Goal: Transaction & Acquisition: Book appointment/travel/reservation

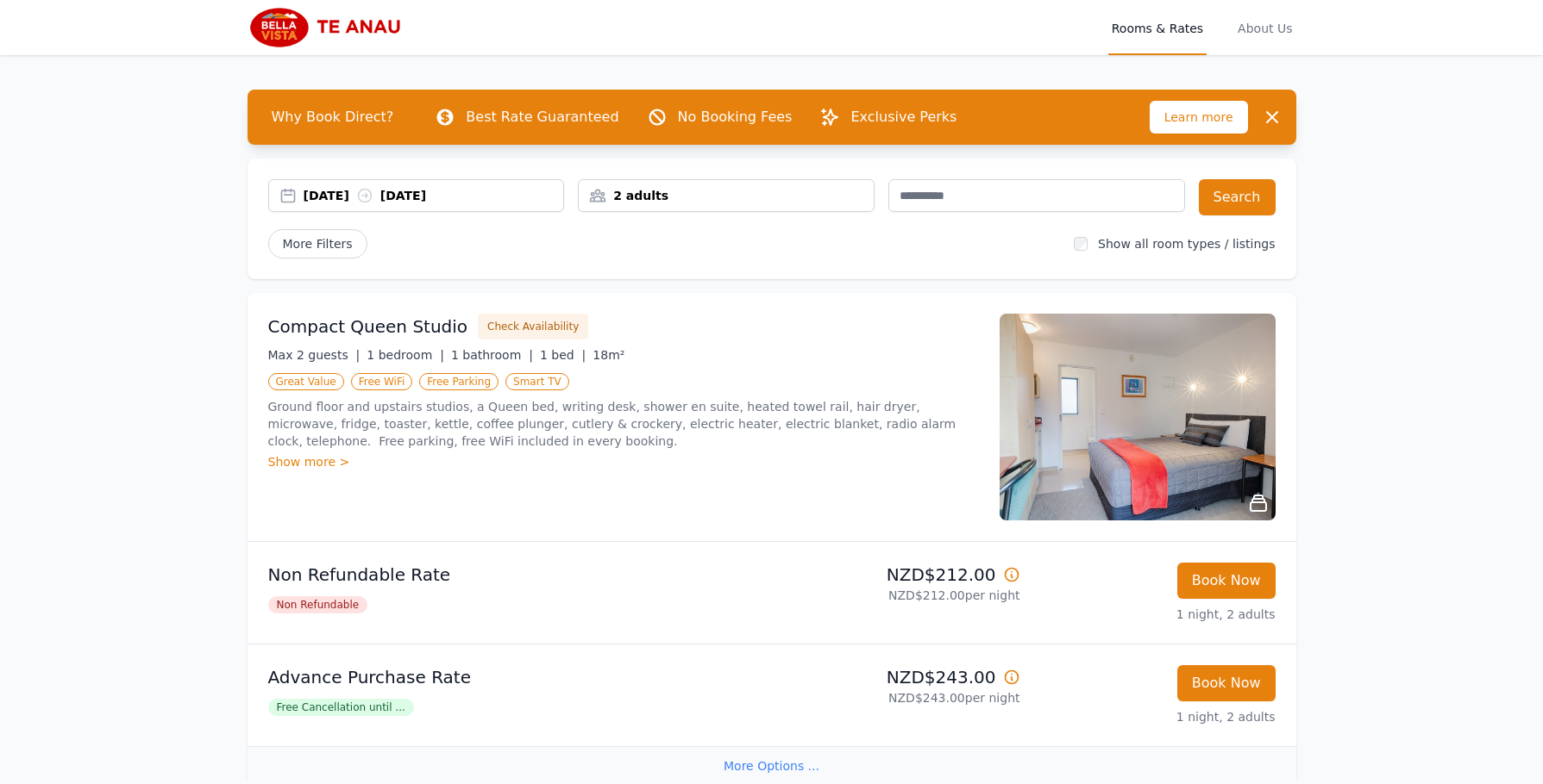
click at [575, 207] on div "[DATE] [DATE] 2 adults" at bounding box center [726, 197] width 917 height 36
click at [600, 203] on div "2 adults" at bounding box center [726, 195] width 295 height 17
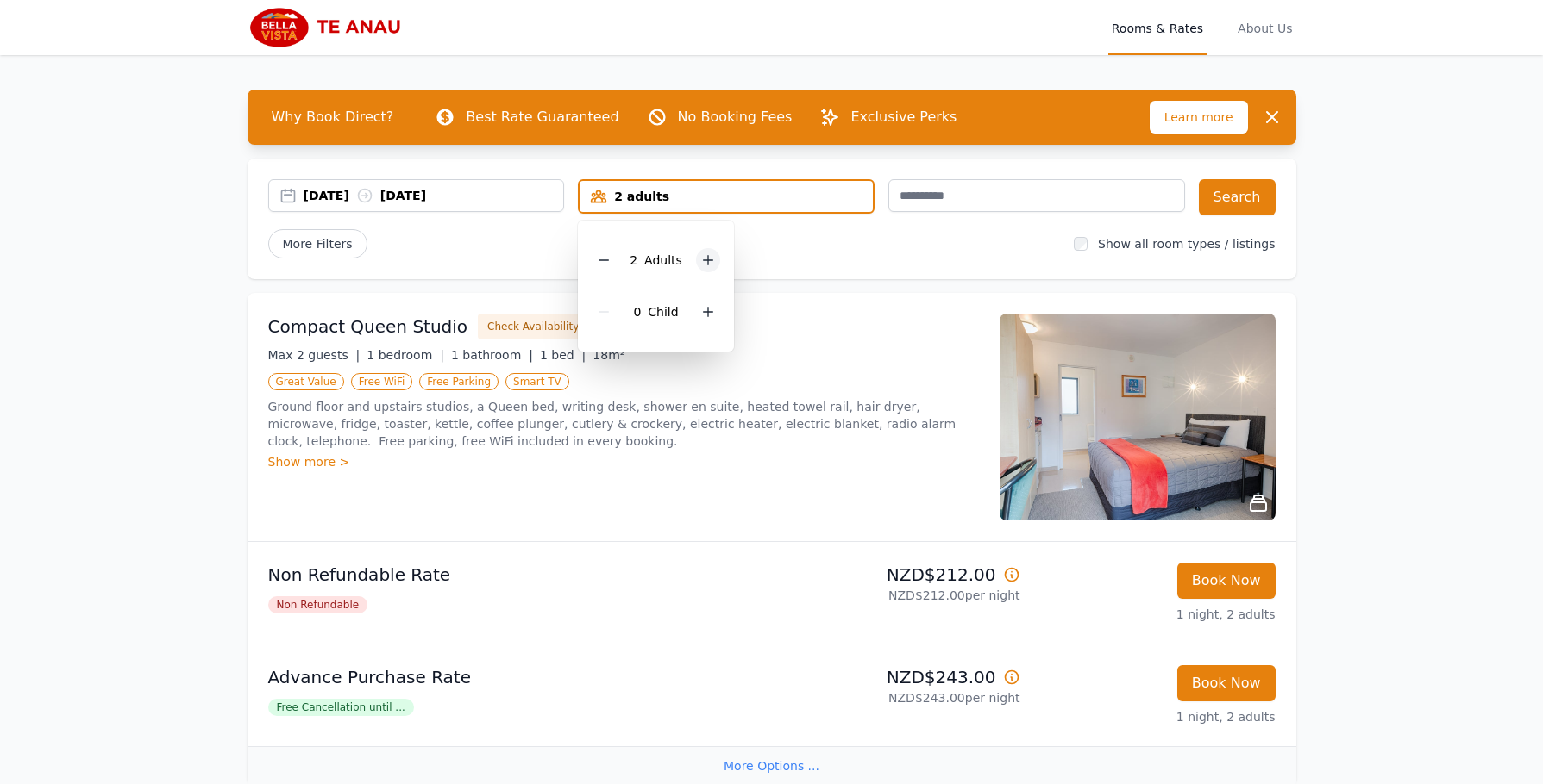
click at [695, 254] on div at bounding box center [707, 259] width 24 height 24
click at [810, 240] on div "More Filters" at bounding box center [664, 243] width 792 height 30
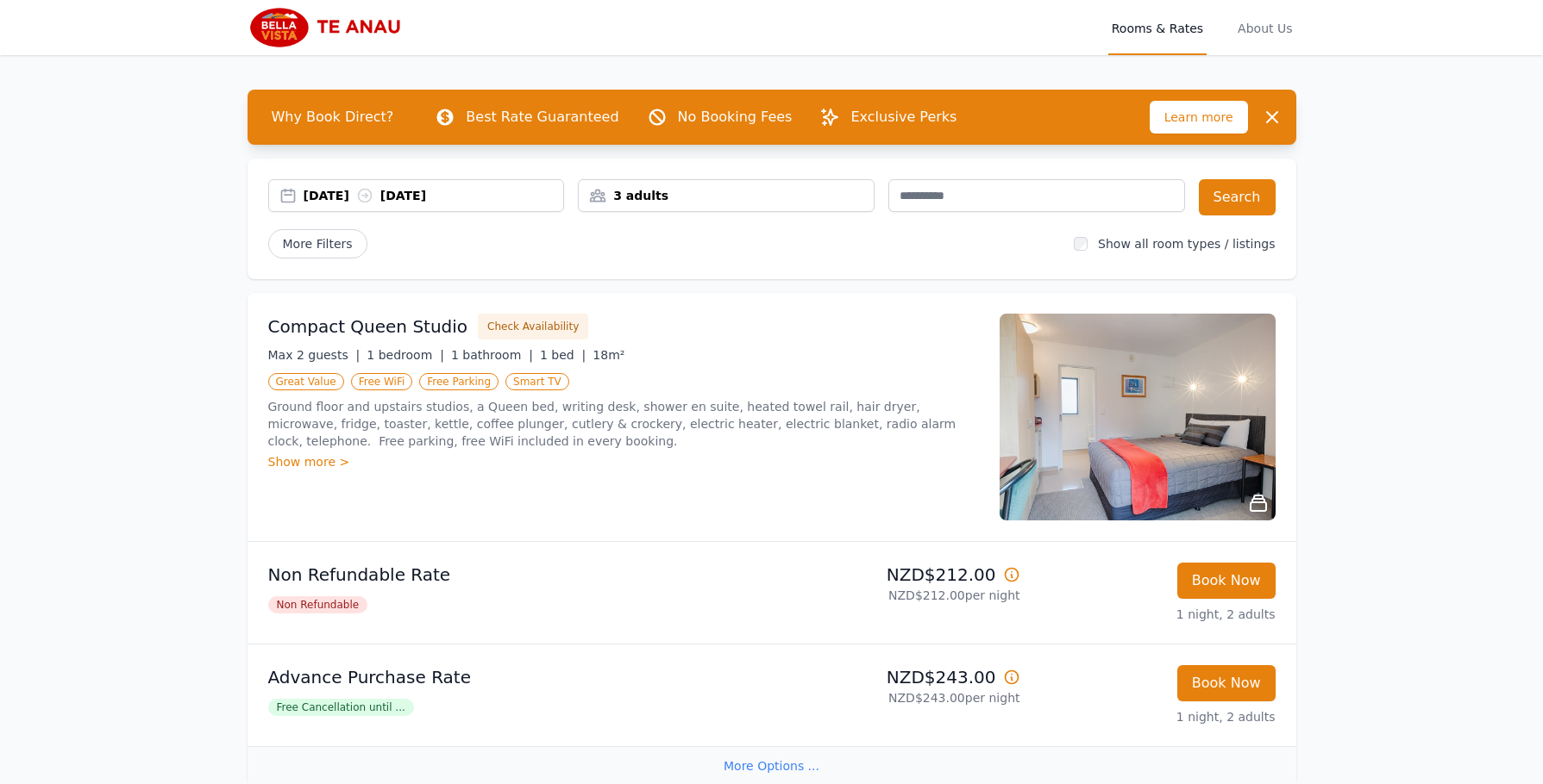
click at [353, 203] on div "[DATE] [DATE]" at bounding box center [434, 195] width 261 height 17
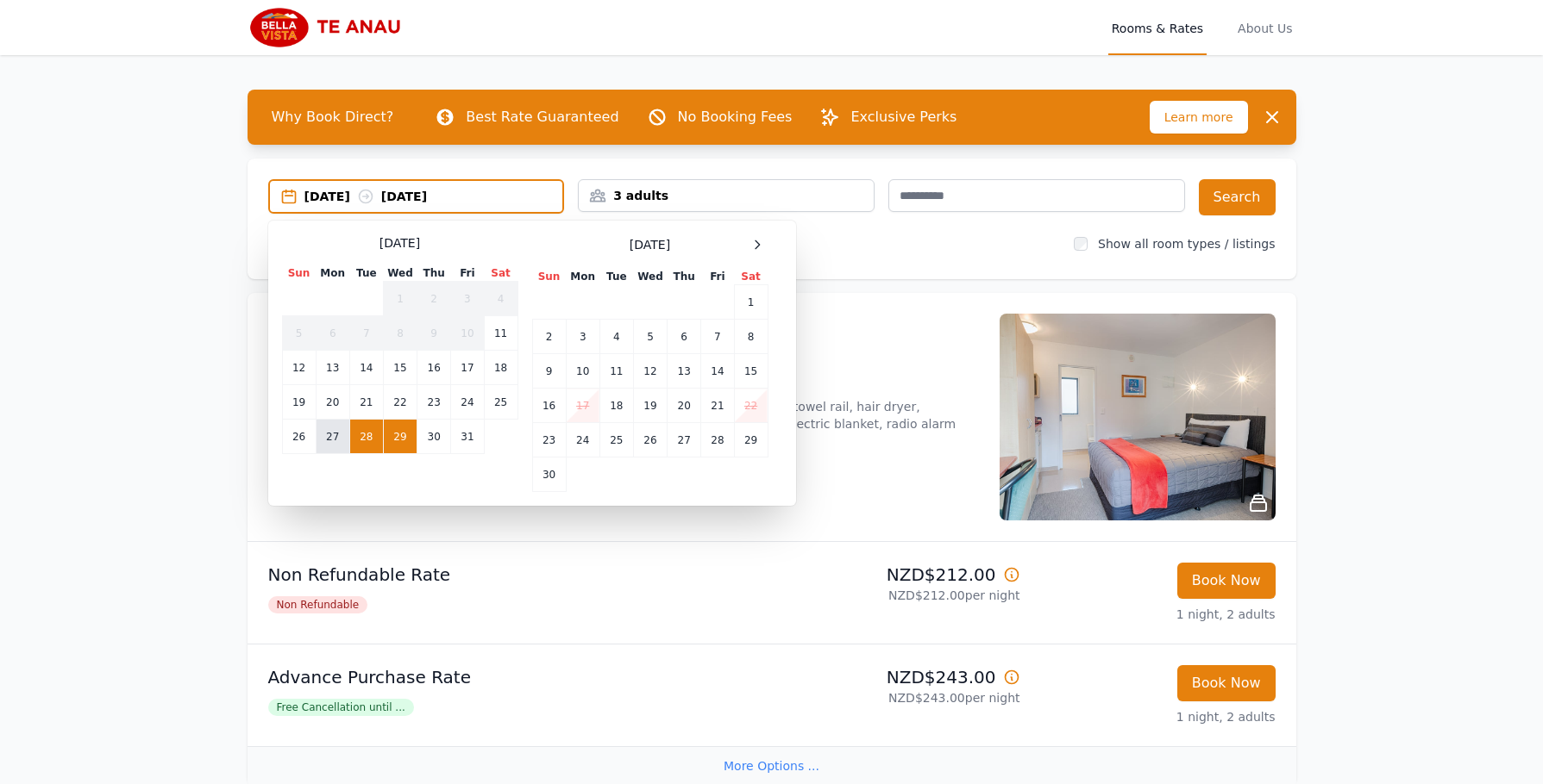
click at [343, 437] on td "27" at bounding box center [331, 437] width 34 height 34
click at [361, 437] on td "28" at bounding box center [366, 437] width 34 height 34
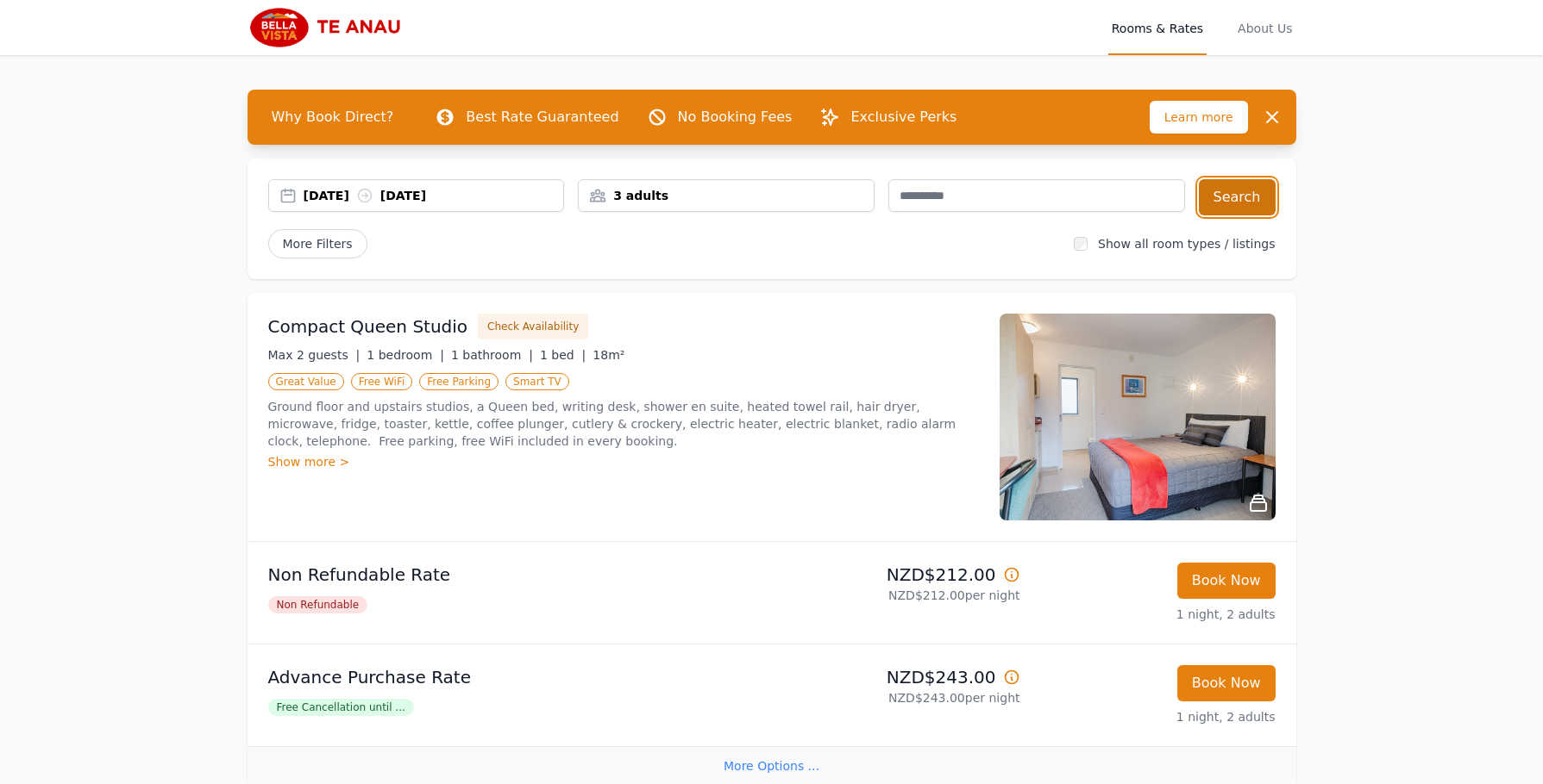
click at [1247, 204] on button "Search" at bounding box center [1237, 197] width 77 height 36
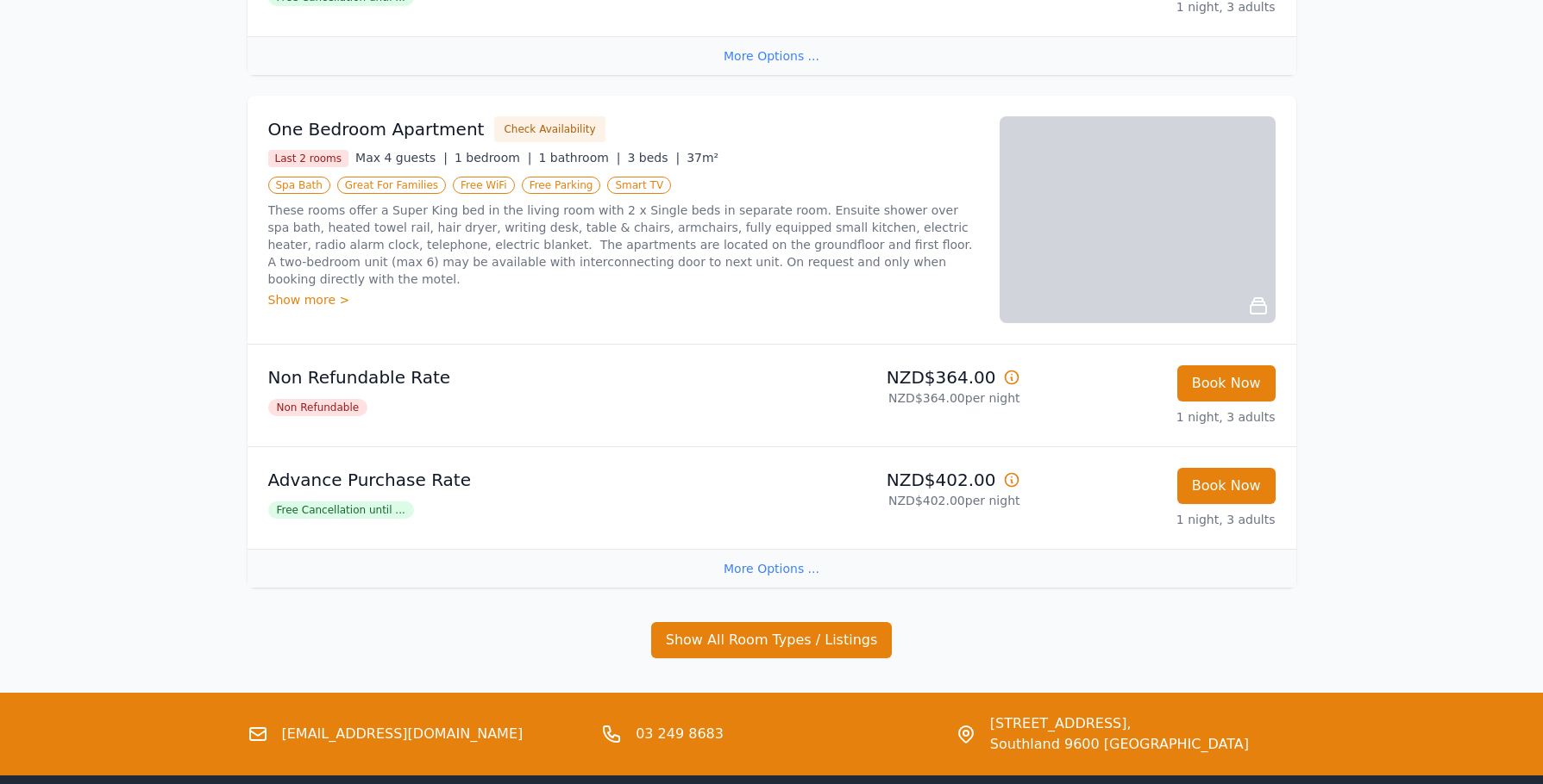
scroll to position [714, 0]
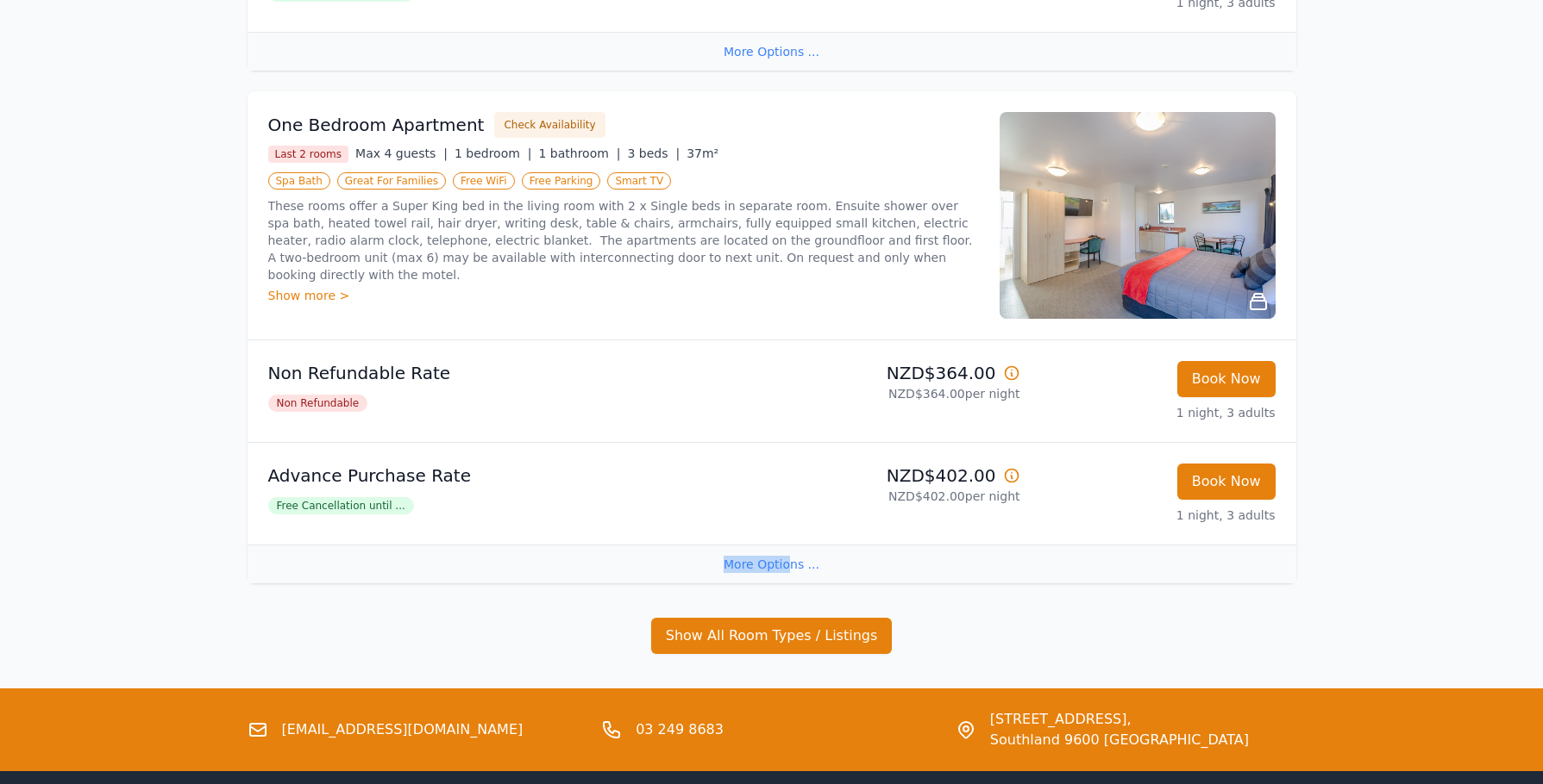
click at [790, 555] on div "More Options ..." at bounding box center [771, 564] width 1049 height 39
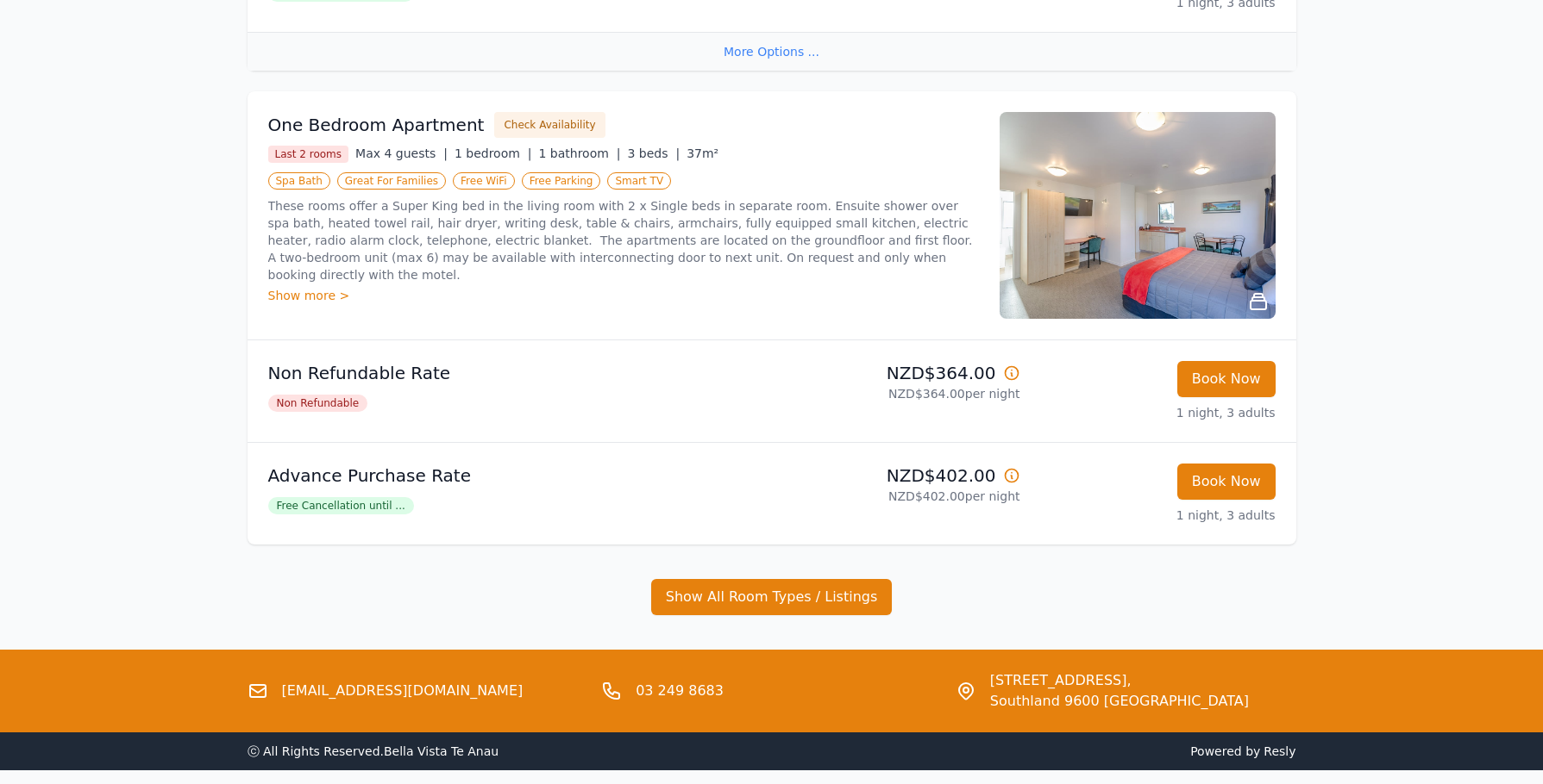
click at [762, 48] on div "More Options ..." at bounding box center [771, 51] width 1049 height 39
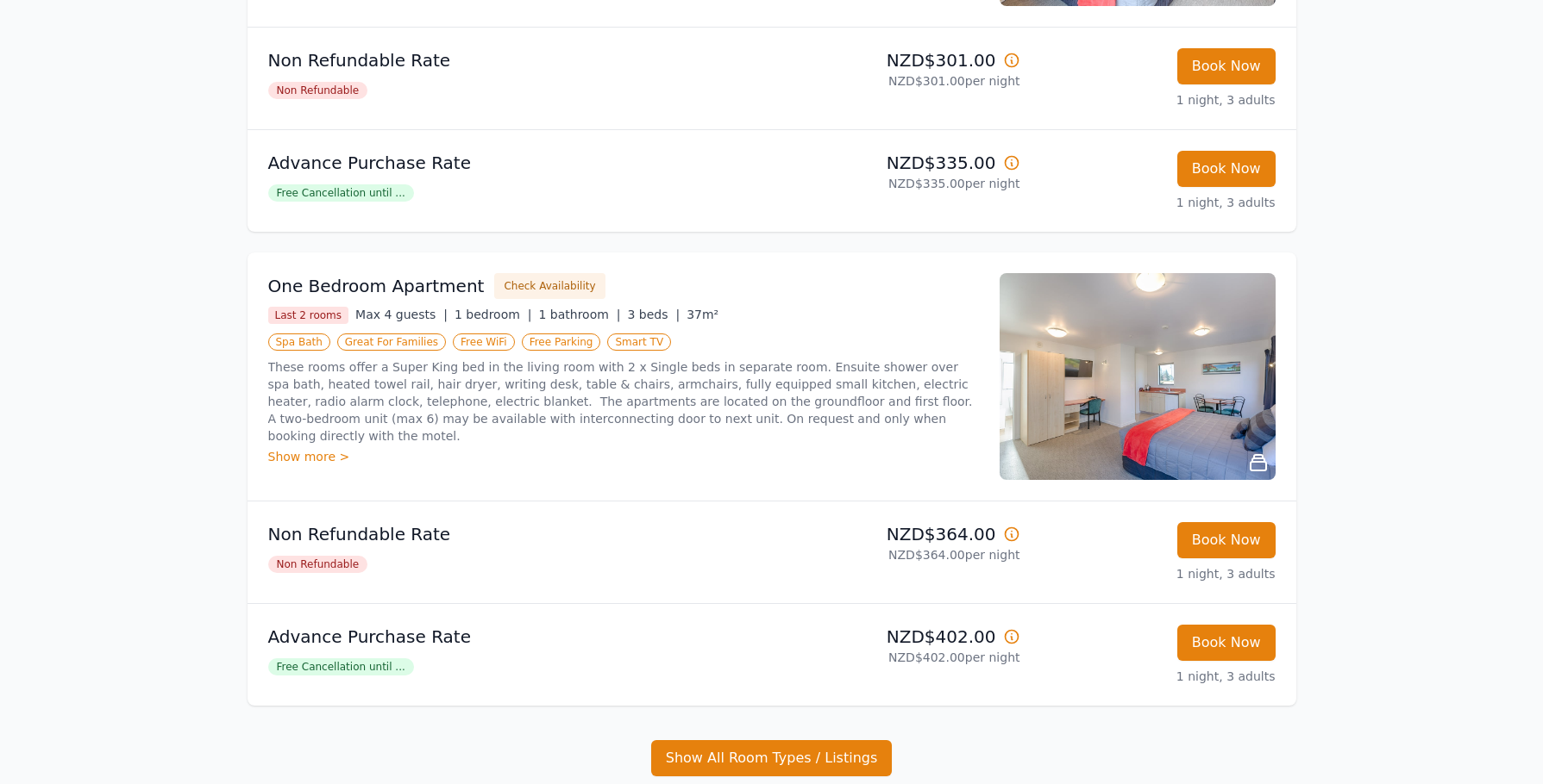
scroll to position [521, 0]
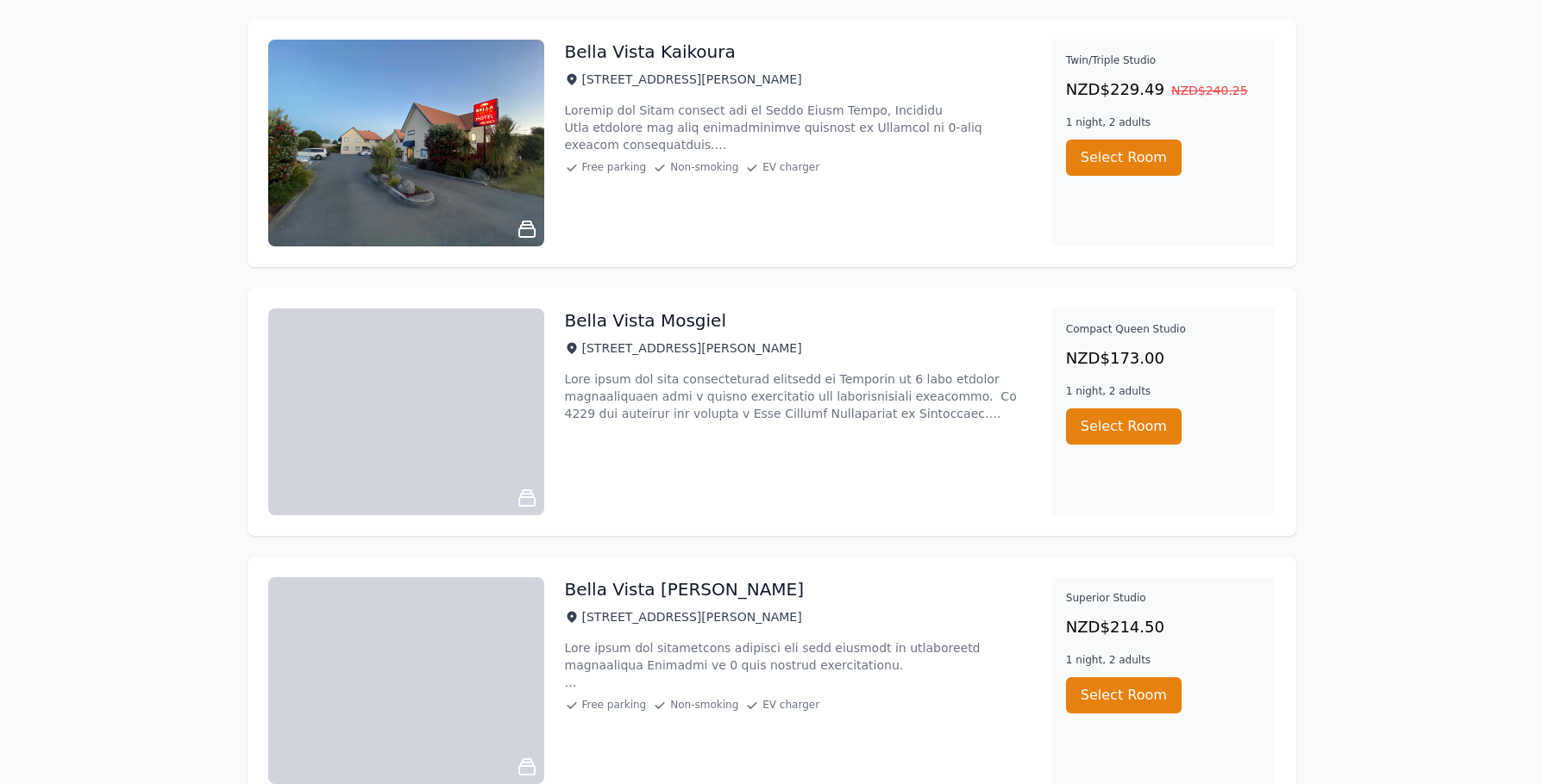
scroll to position [3492, 0]
